Goal: Task Accomplishment & Management: Manage account settings

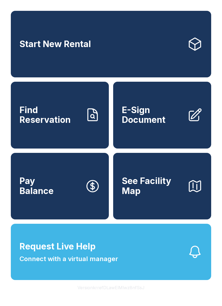
click at [137, 295] on button "Version krrefDLawElMlwz8nfSsJ" at bounding box center [111, 287] width 76 height 15
click at [139, 295] on button "Version krrefDLawElMlwz8nfSsJ" at bounding box center [111, 287] width 76 height 15
click at [140, 295] on button "Version krrefDLawElMlwz8nfSsJ" at bounding box center [111, 287] width 76 height 15
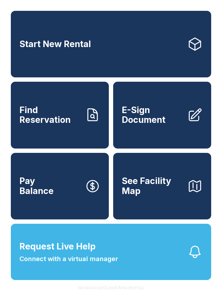
click at [140, 295] on button "Version krrefDLawElMlwz8nfSsJ" at bounding box center [111, 287] width 76 height 15
click at [141, 295] on button "Version krrefDLawElMlwz8nfSsJ" at bounding box center [111, 287] width 76 height 15
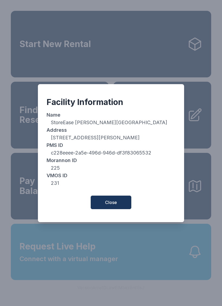
click at [108, 203] on span "Close" at bounding box center [111, 202] width 12 height 6
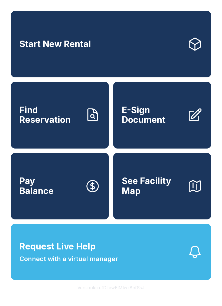
click at [120, 295] on button "Version krrefDLawElMlwz8nfSsJ" at bounding box center [111, 287] width 76 height 15
click at [119, 295] on button "Version krrefDLawElMlwz8nfSsJ" at bounding box center [111, 287] width 76 height 15
click at [121, 295] on button "Version krrefDLawElMlwz8nfSsJ" at bounding box center [111, 287] width 76 height 15
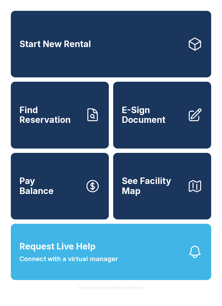
click at [121, 295] on button "Version krrefDLawElMlwz8nfSsJ" at bounding box center [111, 287] width 76 height 15
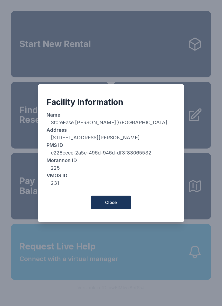
click at [121, 303] on div "Facility Information Name StoreEase [GEOGRAPHIC_DATA][PERSON_NAME] Address [STR…" at bounding box center [111, 153] width 222 height 306
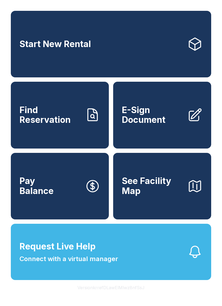
click at [122, 295] on button "Version krrefDLawElMlwz8nfSsJ" at bounding box center [111, 287] width 76 height 15
click at [124, 295] on button "Version krrefDLawElMlwz8nfSsJ" at bounding box center [111, 287] width 76 height 15
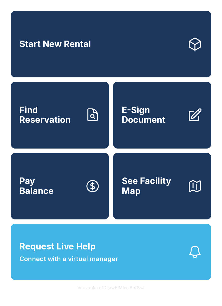
click at [122, 295] on button "Version krrefDLawElMlwz8nfSsJ" at bounding box center [111, 287] width 76 height 15
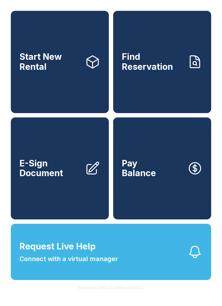
click at [131, 295] on button "Version krrefDLawElMlwz8nfSsJ" at bounding box center [111, 287] width 76 height 15
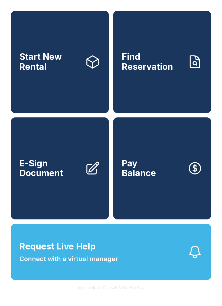
click at [131, 295] on button "Version krrefDLawElMlwz8nfSsJ" at bounding box center [111, 287] width 76 height 15
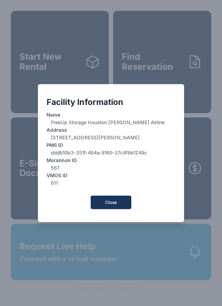
click at [119, 207] on button "Close" at bounding box center [111, 203] width 41 height 14
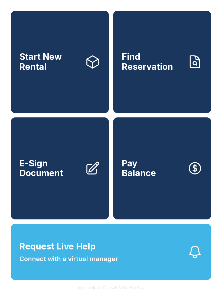
click at [158, 177] on button "Pay Balance" at bounding box center [162, 169] width 98 height 102
